Goal: Find specific page/section: Find specific page/section

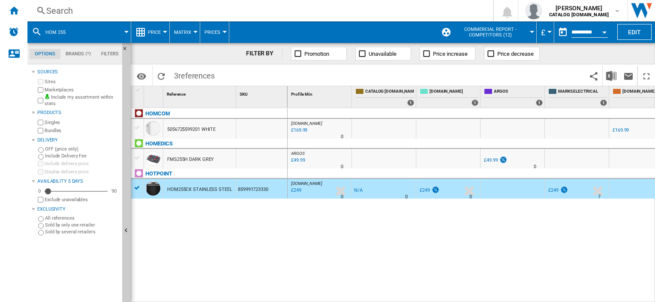
click at [76, 30] on div "hom 255" at bounding box center [79, 31] width 95 height 21
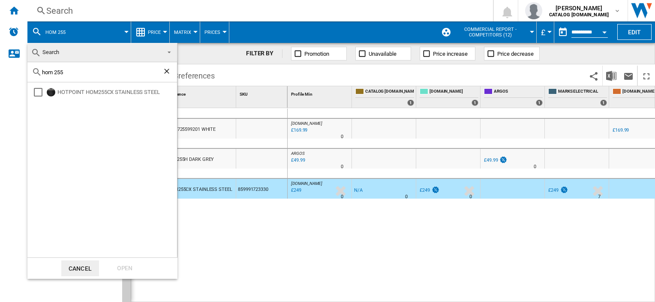
click at [168, 72] on ng-md-icon "Clear search" at bounding box center [167, 72] width 10 height 10
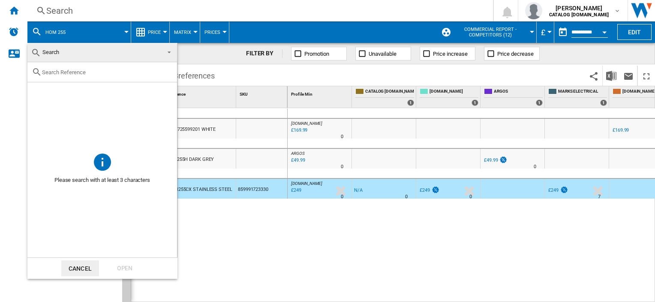
click at [110, 71] on input "text" at bounding box center [107, 72] width 131 height 6
click at [112, 72] on input "dui 10" at bounding box center [102, 72] width 120 height 6
type input "d"
paste input "DUI 10D B"
click at [64, 73] on input "DUI 10D B" at bounding box center [102, 72] width 120 height 6
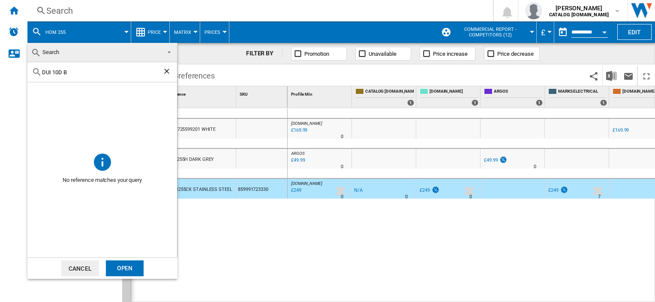
click at [64, 73] on input "DUI 10D B" at bounding box center [102, 72] width 120 height 6
click at [53, 72] on input "DUI 10DB" at bounding box center [102, 72] width 120 height 6
click at [72, 75] on div "DUI10DB" at bounding box center [102, 72] width 150 height 20
click at [99, 70] on input "DUI10DB" at bounding box center [102, 72] width 120 height 6
type input "D"
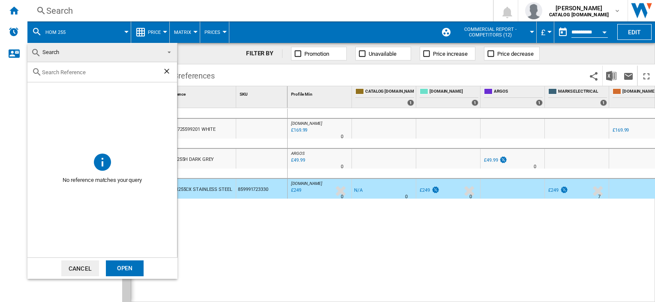
paste input "869991712650"
click at [96, 74] on input "869991712650" at bounding box center [102, 72] width 120 height 6
type input "8"
click at [72, 75] on div "HOM 255" at bounding box center [102, 72] width 150 height 20
click at [73, 70] on input "HOM 255" at bounding box center [102, 72] width 120 height 6
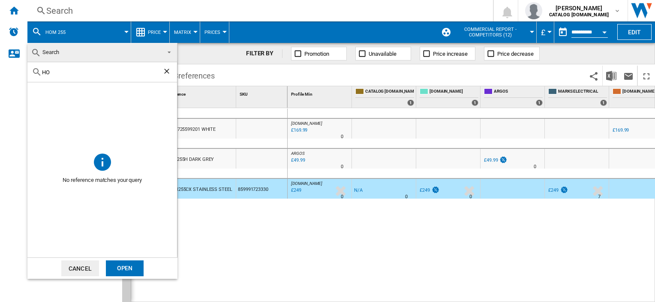
type input "H"
type input "i"
type input "io 253"
click at [554, 245] on md-backdrop at bounding box center [327, 151] width 655 height 302
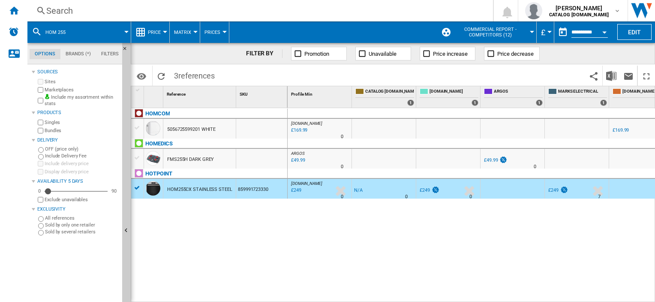
click at [43, 28] on div "hom 255" at bounding box center [79, 31] width 95 height 21
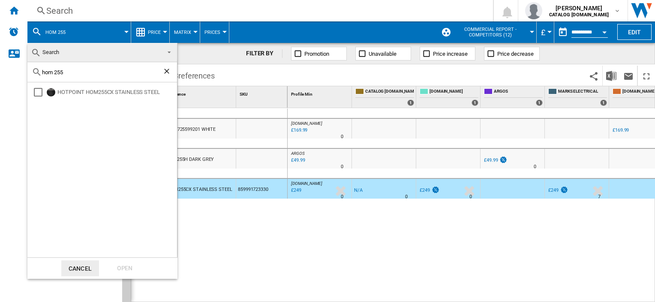
click at [71, 30] on md-backdrop at bounding box center [327, 151] width 655 height 302
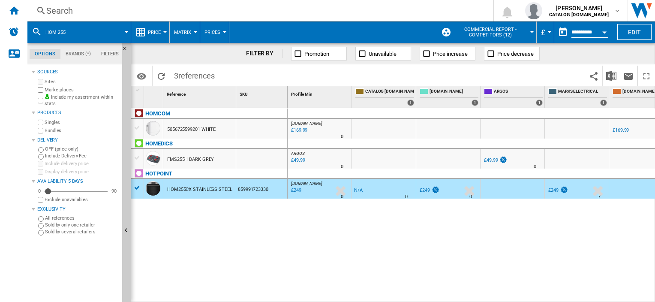
click at [71, 30] on button "hom 255" at bounding box center [59, 31] width 29 height 21
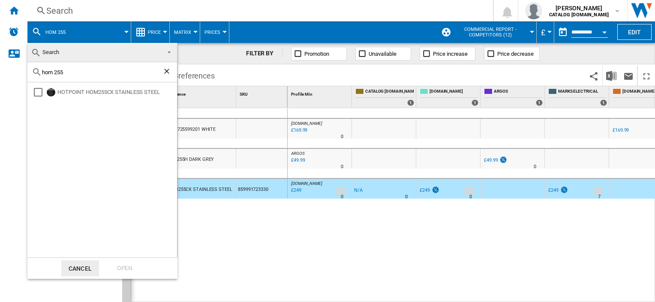
click at [168, 71] on ng-md-icon "Clear search" at bounding box center [167, 72] width 10 height 10
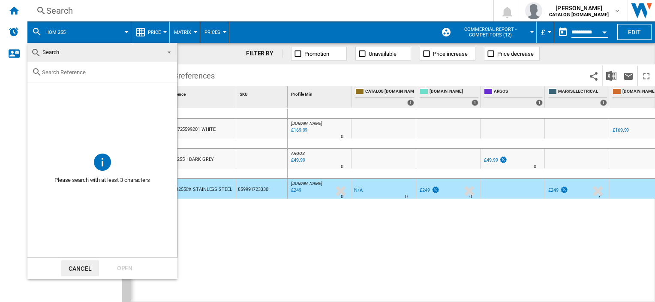
click at [56, 70] on input "text" at bounding box center [107, 72] width 131 height 6
paste input "869991712720"
click at [101, 74] on input "869991712720" at bounding box center [102, 72] width 120 height 6
type input "8"
paste input "DUI 10D B"
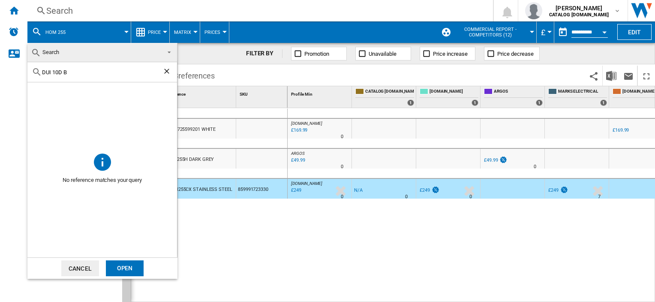
type input "DUI 10D B"
